Goal: Transaction & Acquisition: Purchase product/service

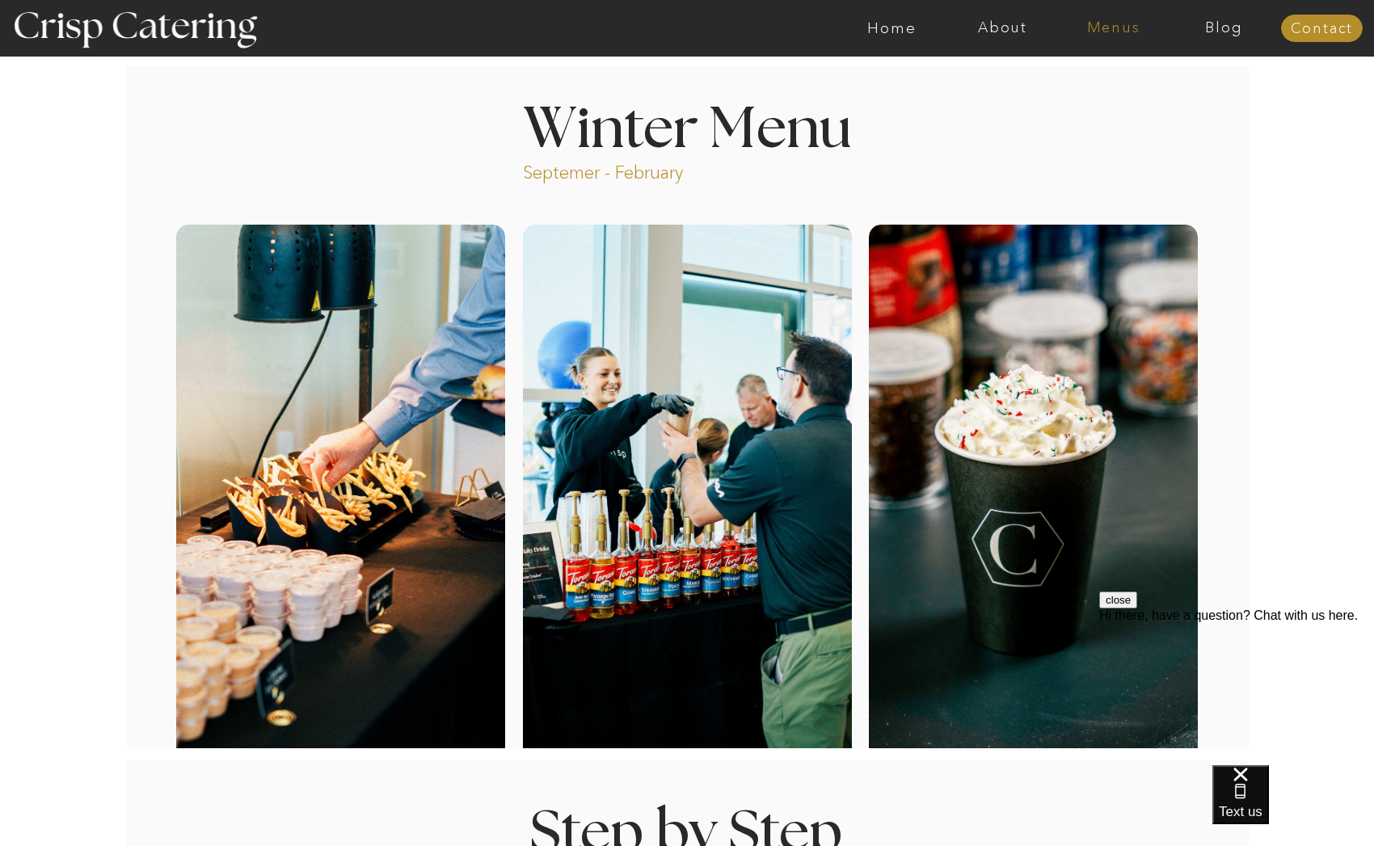
click at [1101, 26] on nav "Menus" at bounding box center [1113, 28] width 111 height 16
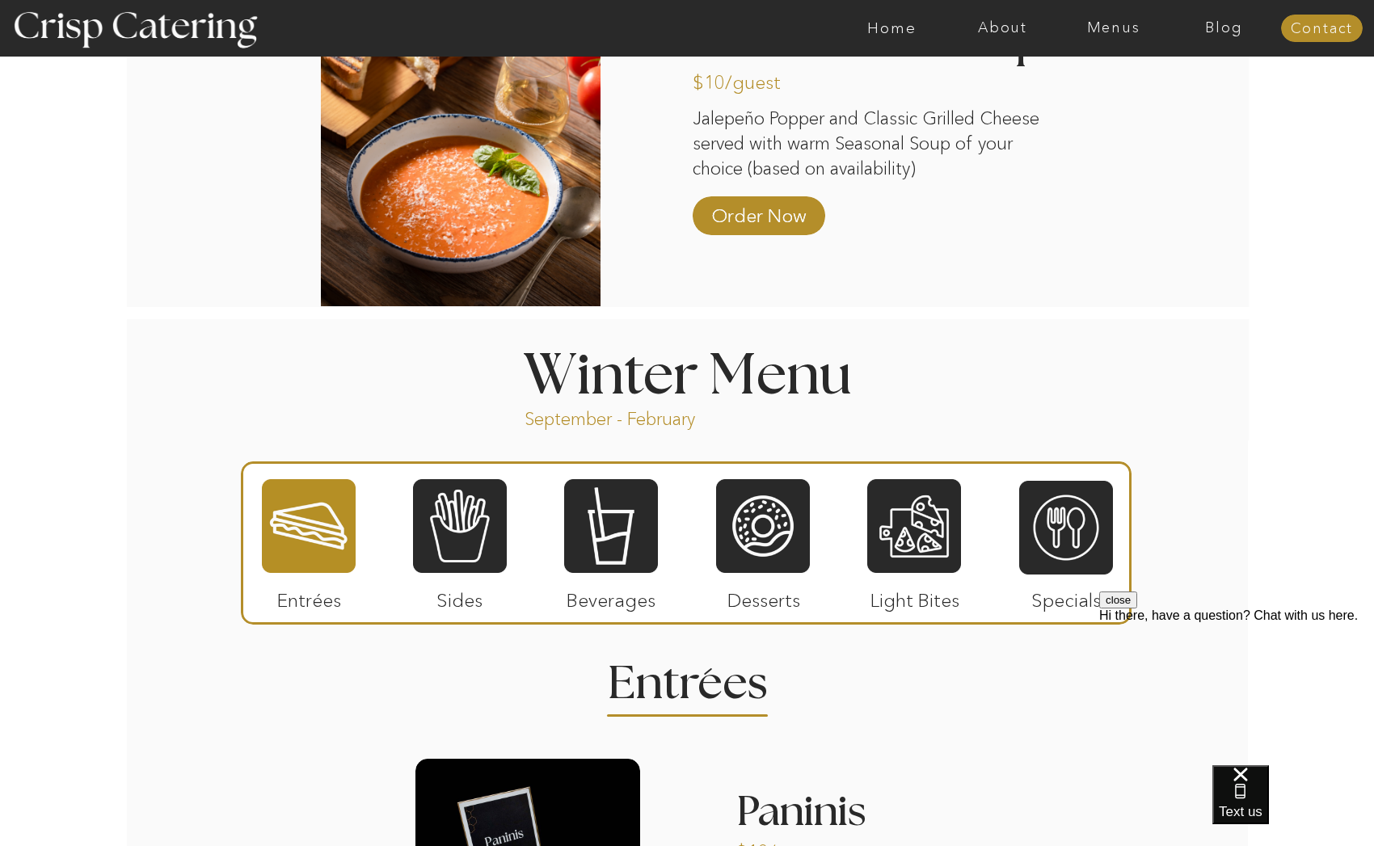
scroll to position [1496, 0]
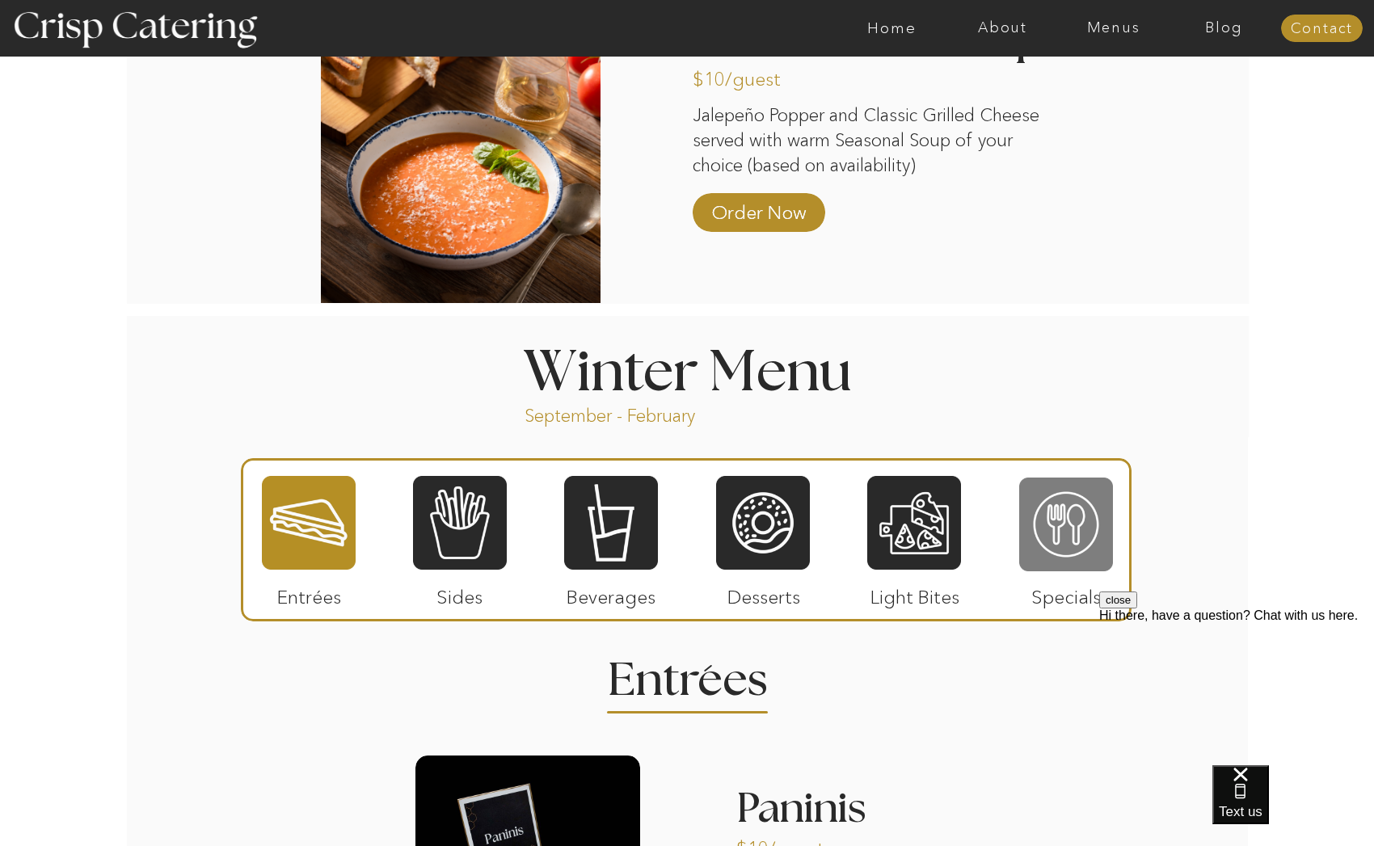
click at [1061, 530] on div at bounding box center [1066, 524] width 94 height 97
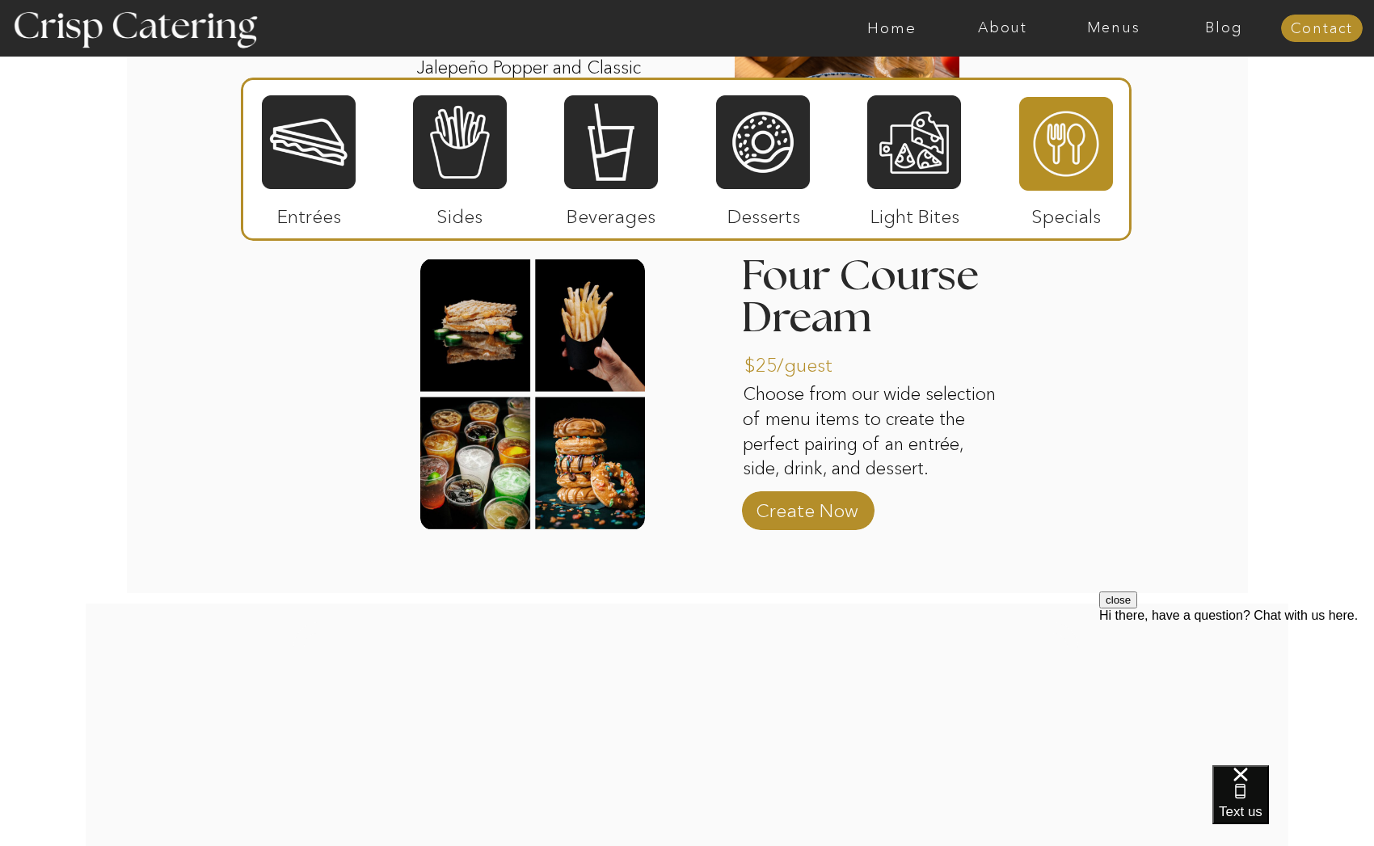
scroll to position [2333, 0]
click at [238, 11] on div at bounding box center [134, 28] width 297 height 152
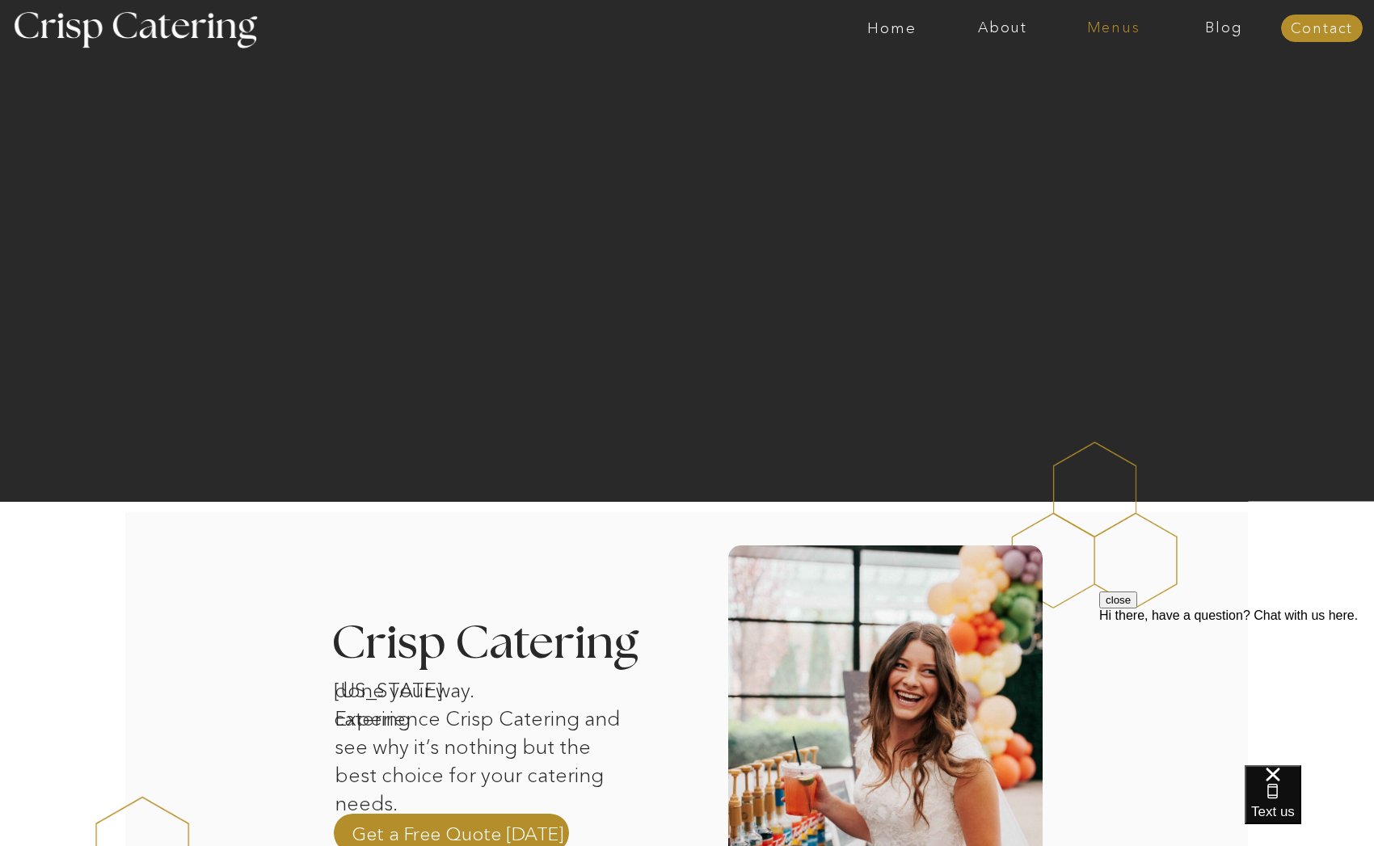
click at [1122, 30] on nav "Menus" at bounding box center [1113, 28] width 111 height 16
click at [1087, 96] on nav "Winter (Sep-Feb)" at bounding box center [1112, 94] width 133 height 15
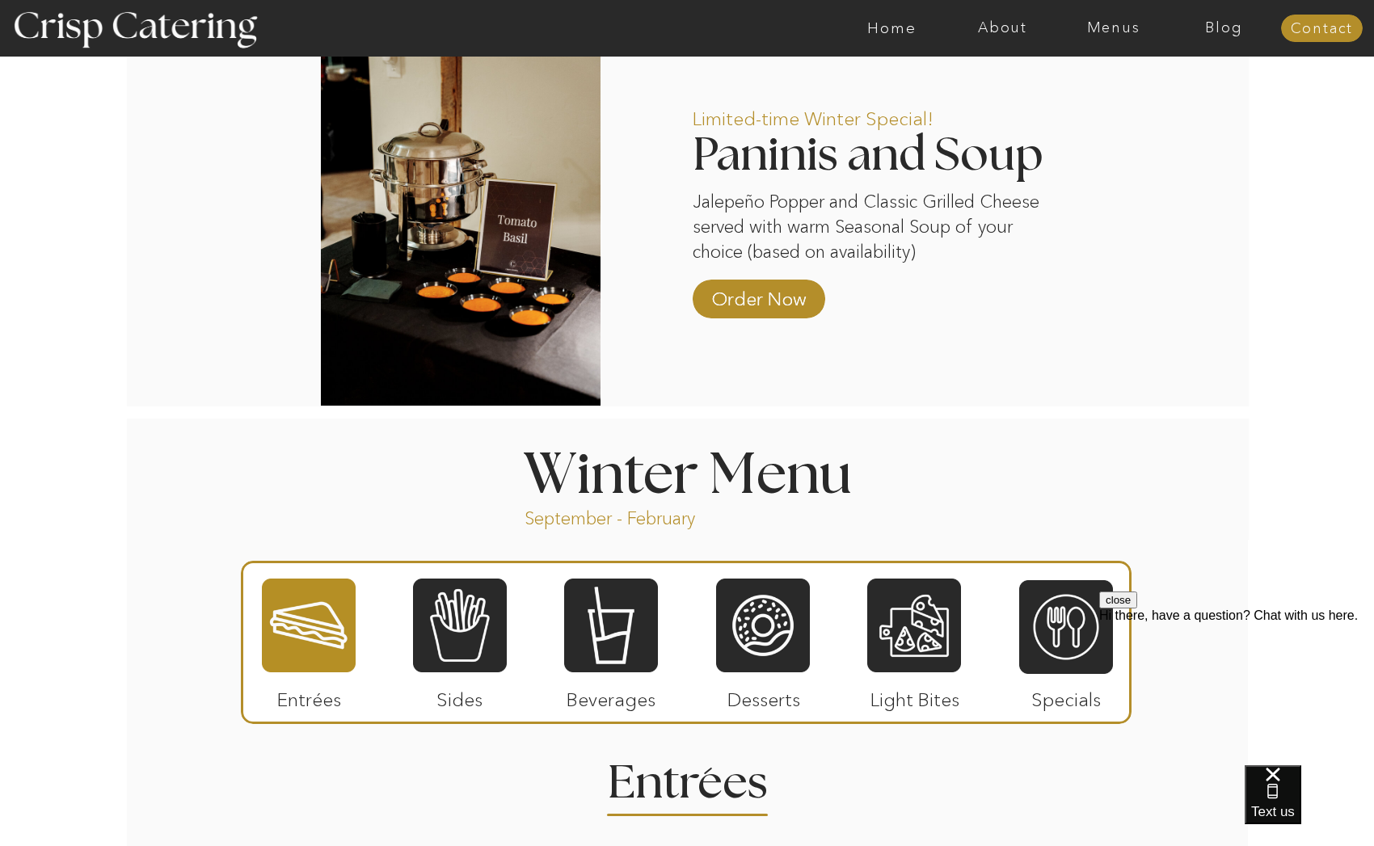
scroll to position [1367, 0]
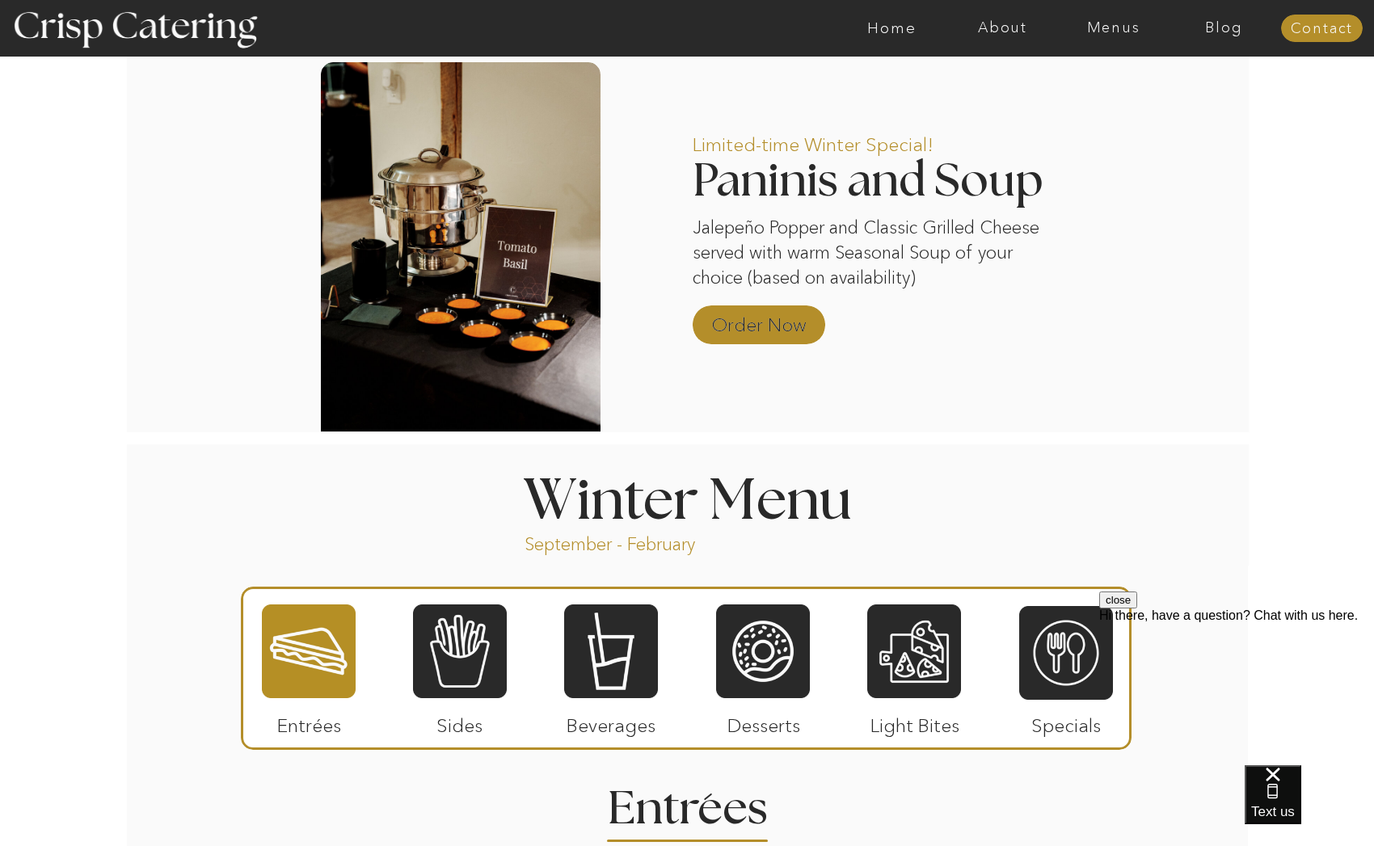
click at [762, 328] on p "Order Now" at bounding box center [758, 320] width 107 height 47
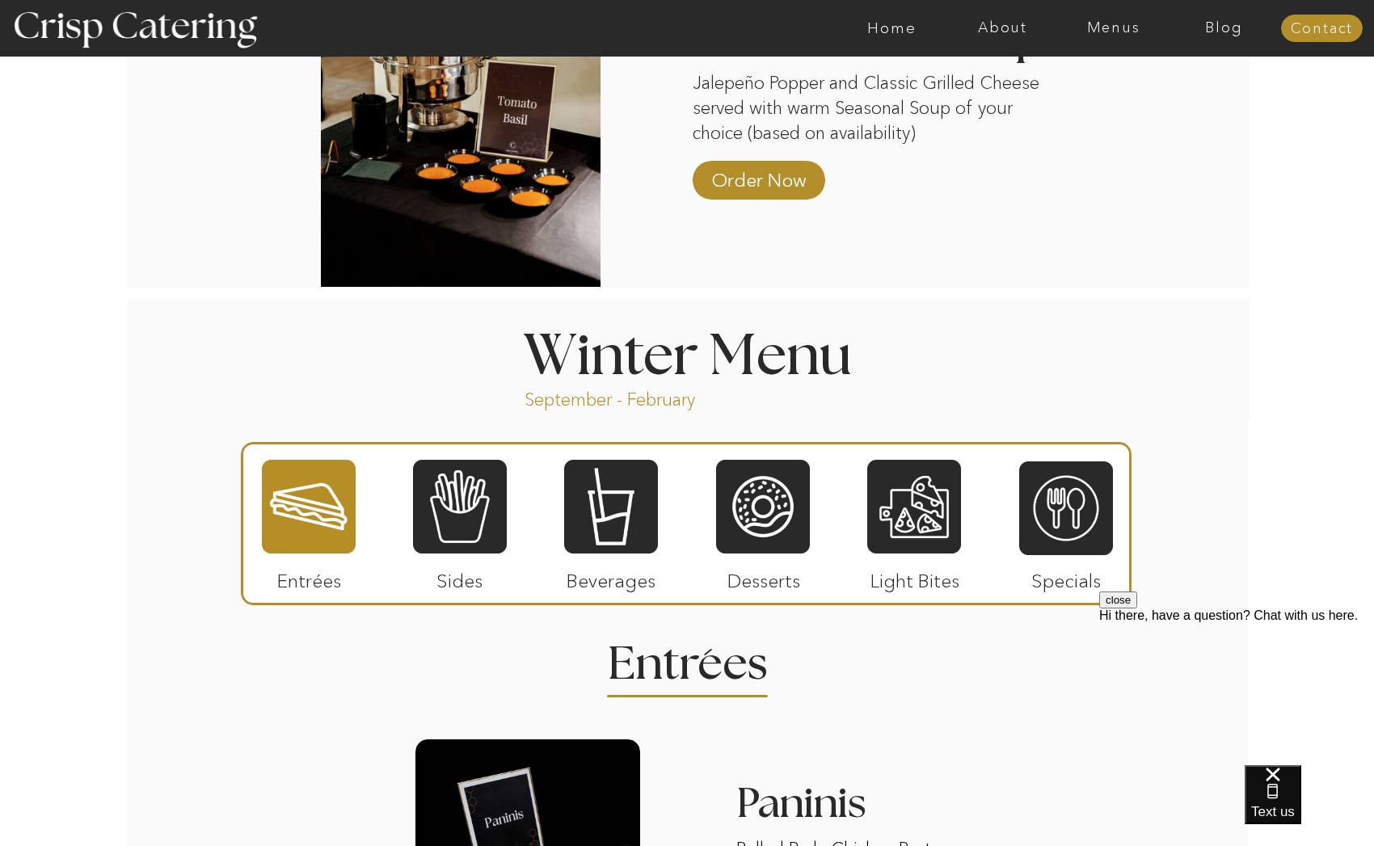
scroll to position [1515, 0]
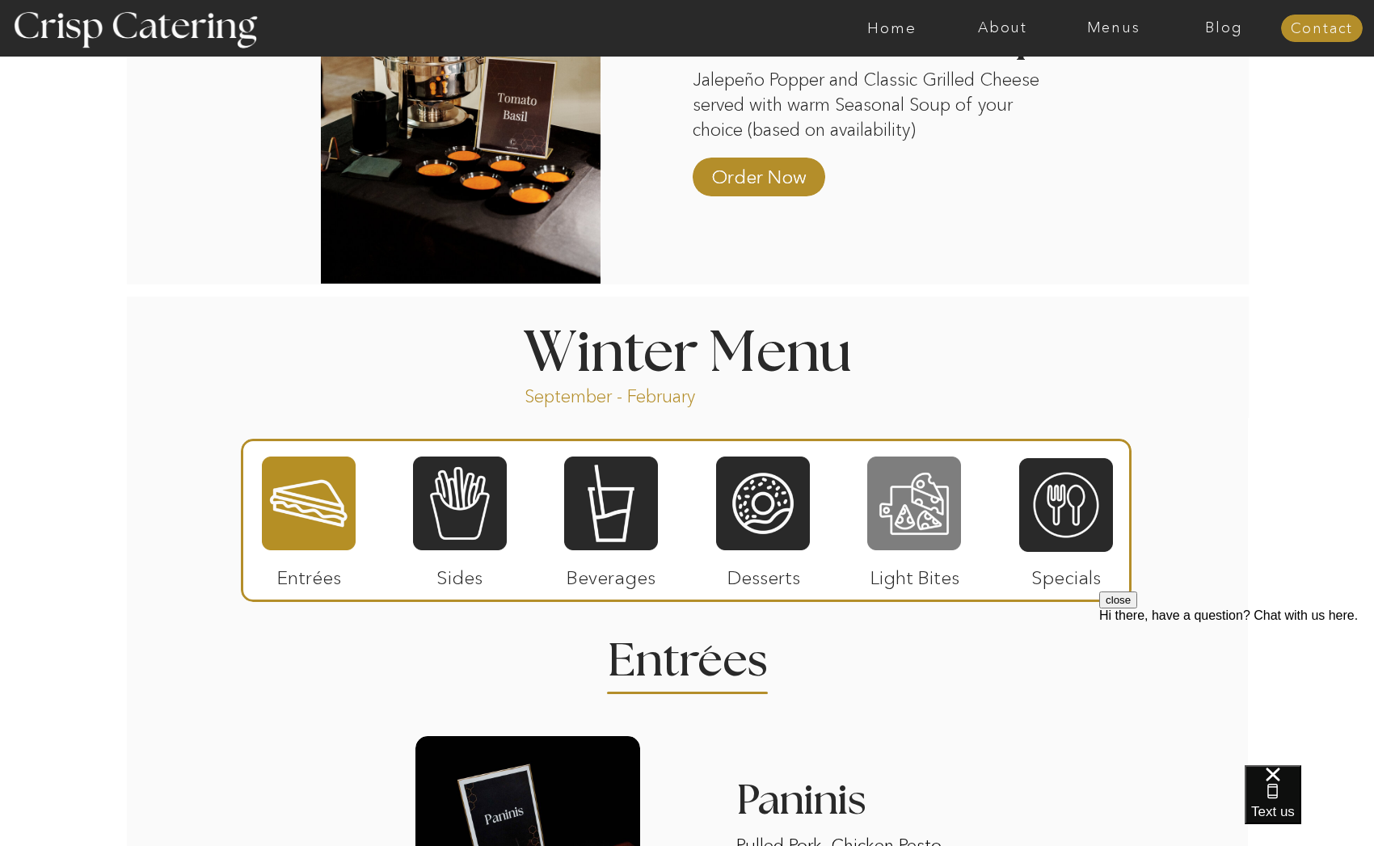
click at [904, 525] on div at bounding box center [914, 503] width 94 height 97
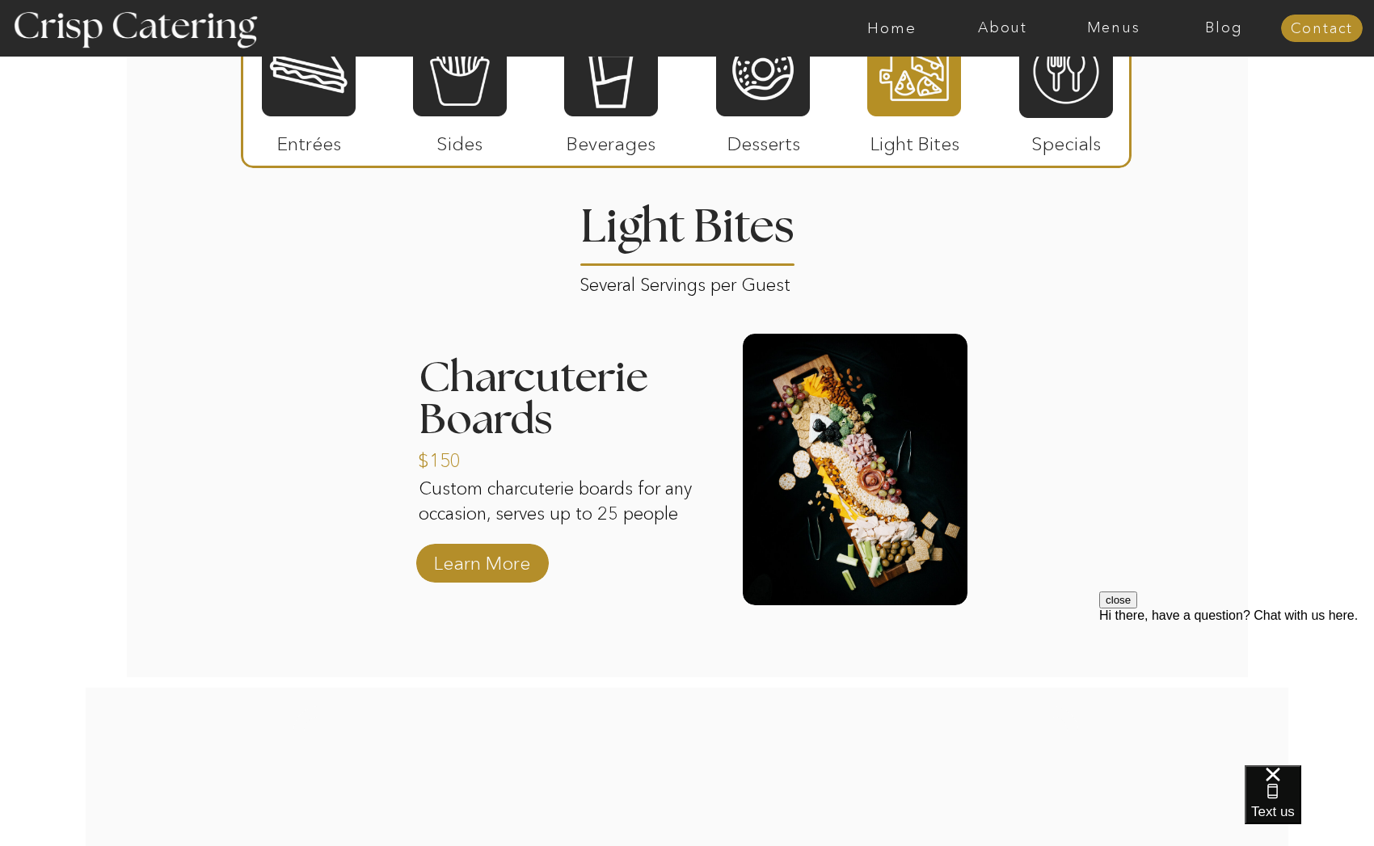
scroll to position [2003, 0]
